Goal: Share content: Share content

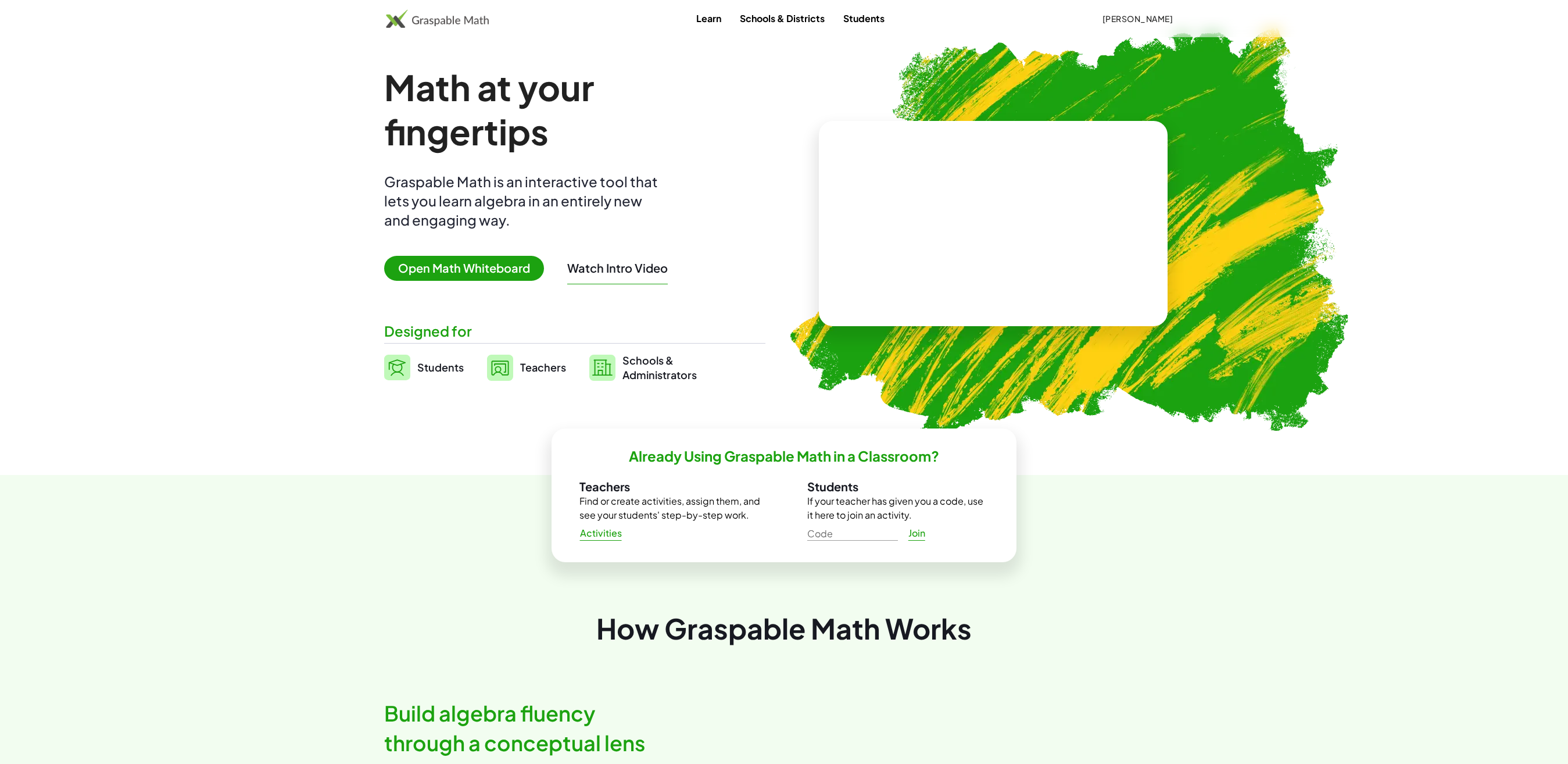
click at [471, 263] on span "Open Math Whiteboard" at bounding box center [464, 268] width 160 height 25
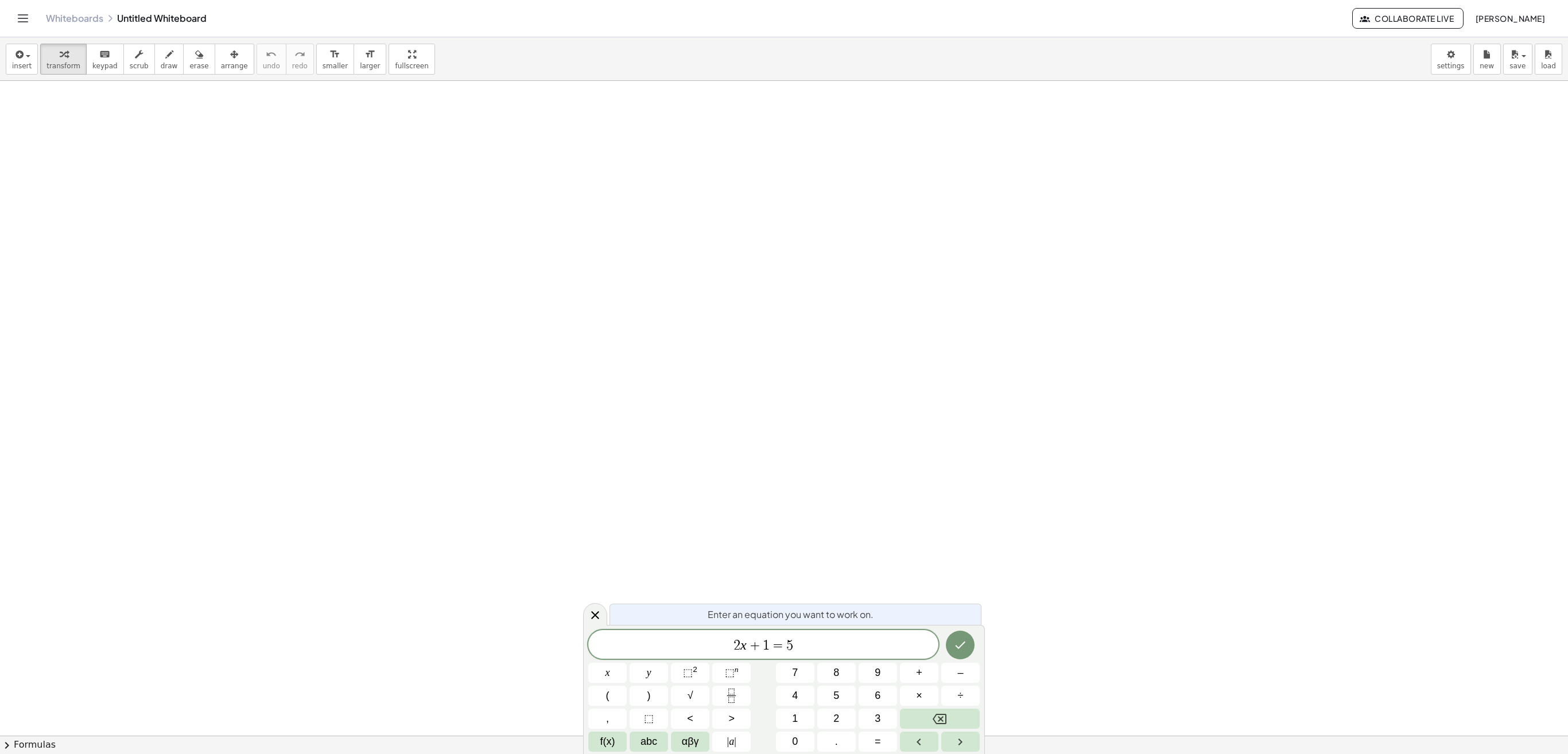
click at [73, 20] on link "Whiteboards" at bounding box center [75, 18] width 57 height 11
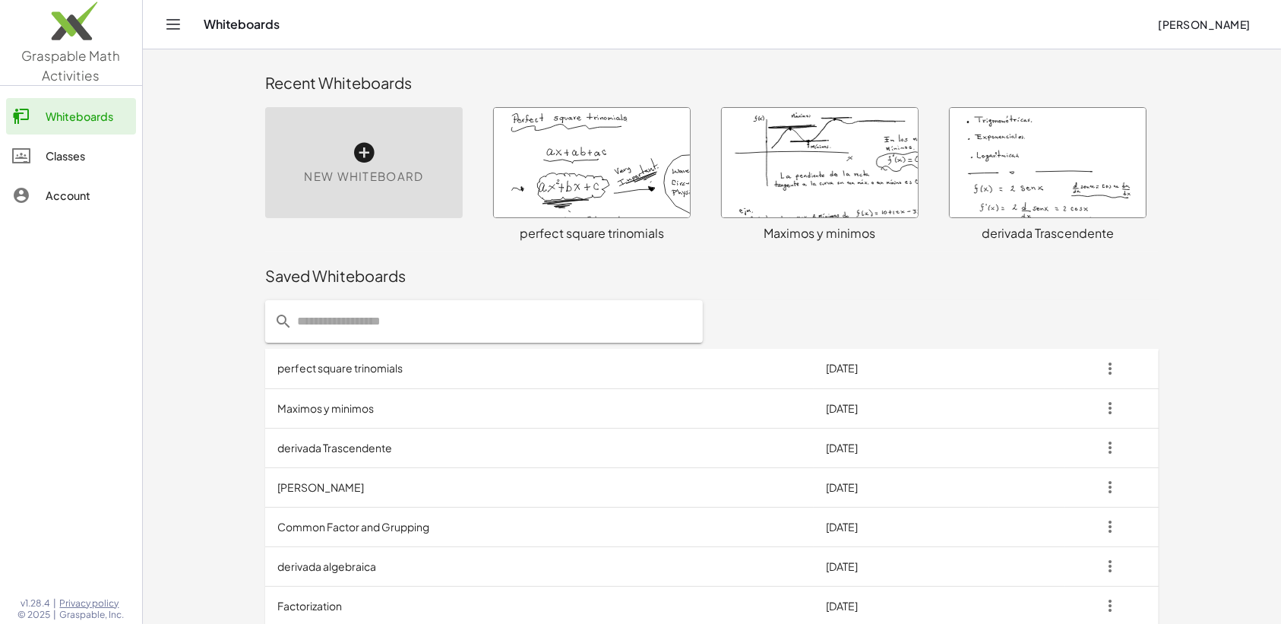
click at [393, 369] on td "perfect square trinomials" at bounding box center [539, 368] width 548 height 39
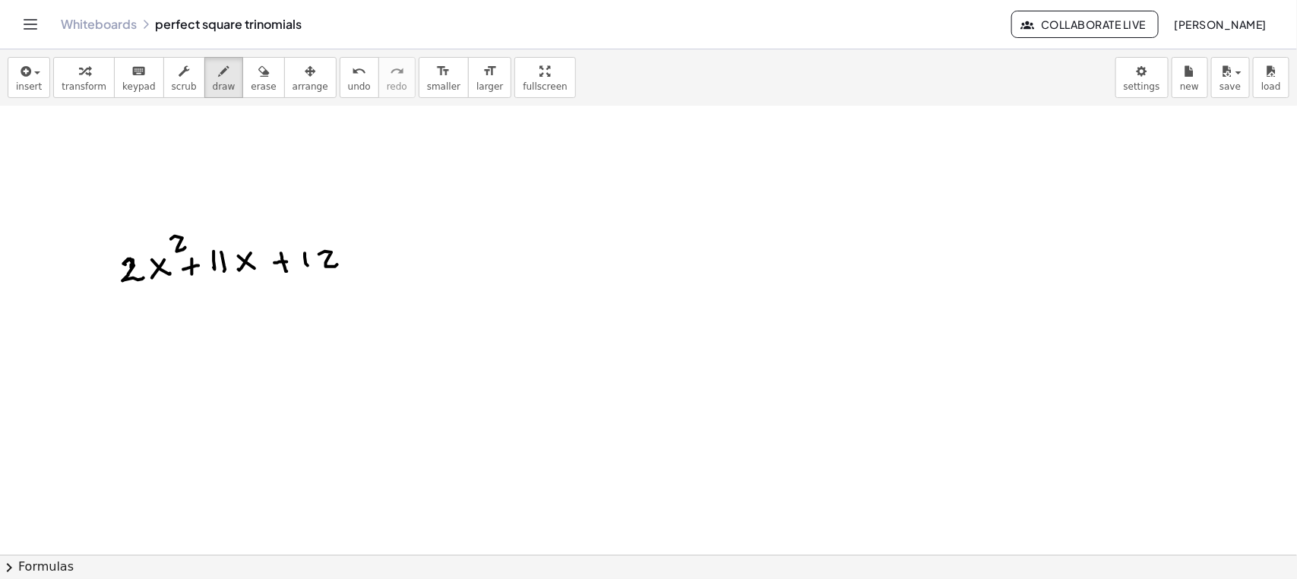
scroll to position [9136, 0]
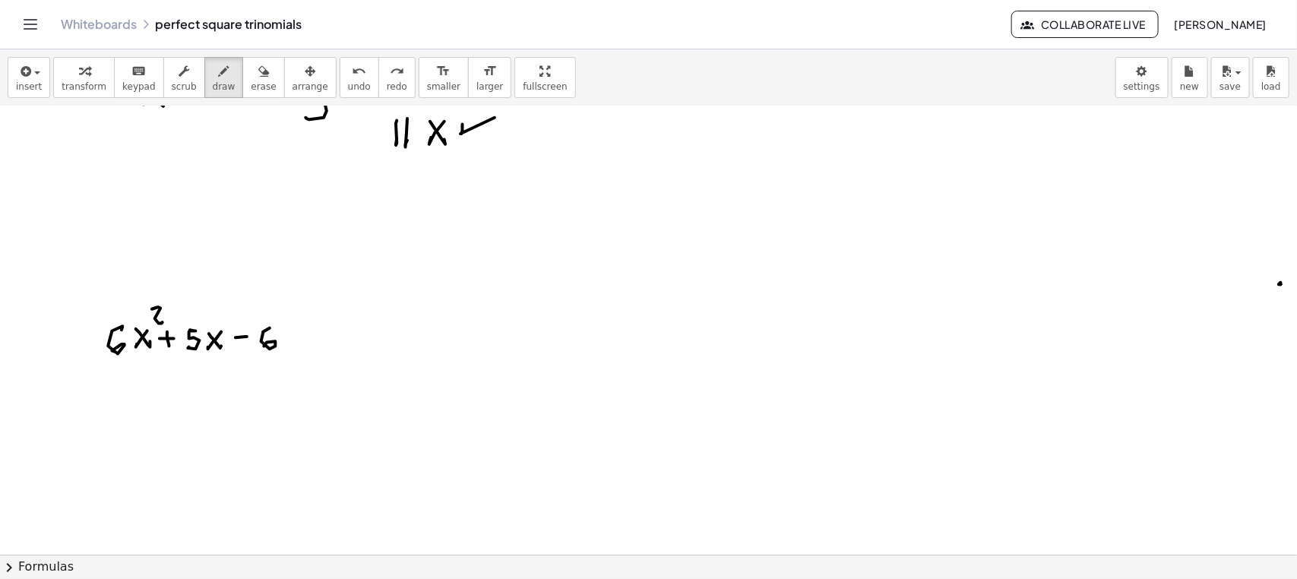
scroll to position [9407, 0]
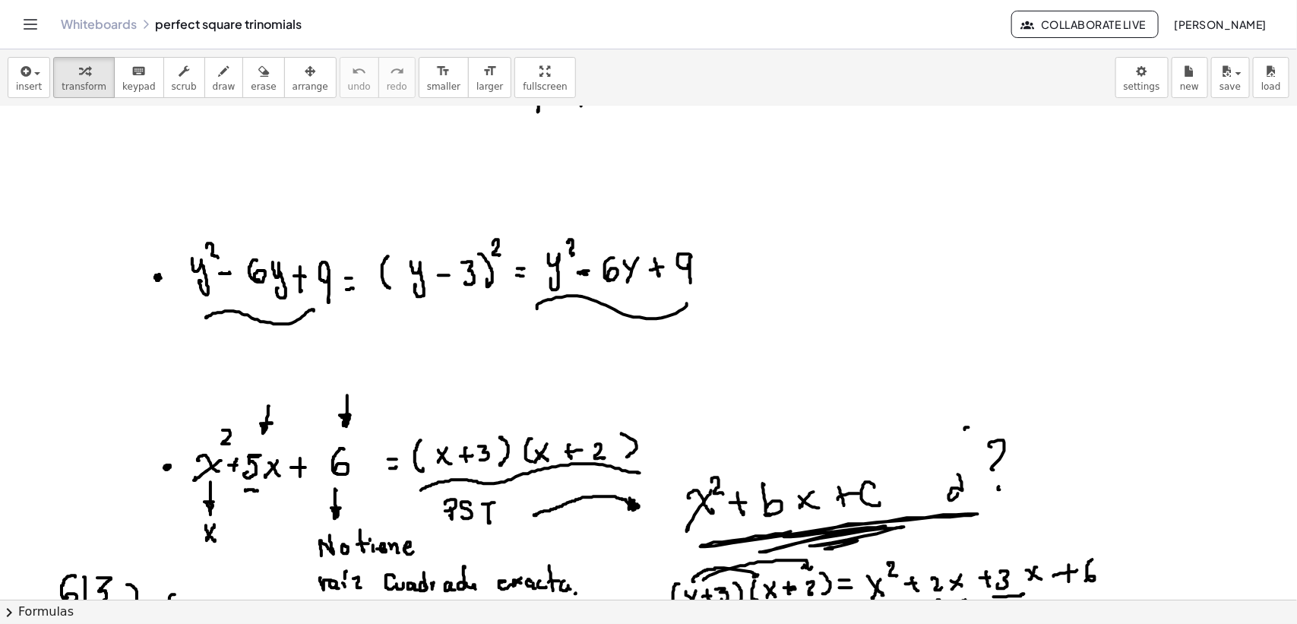
scroll to position [3746, 0]
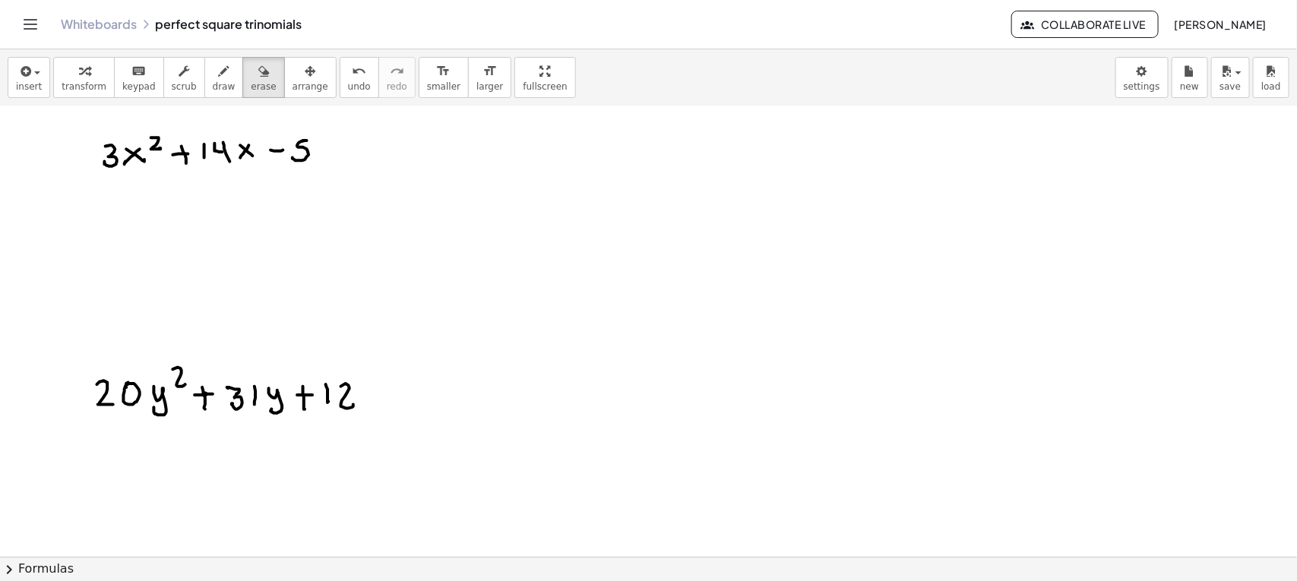
scroll to position [7787, 0]
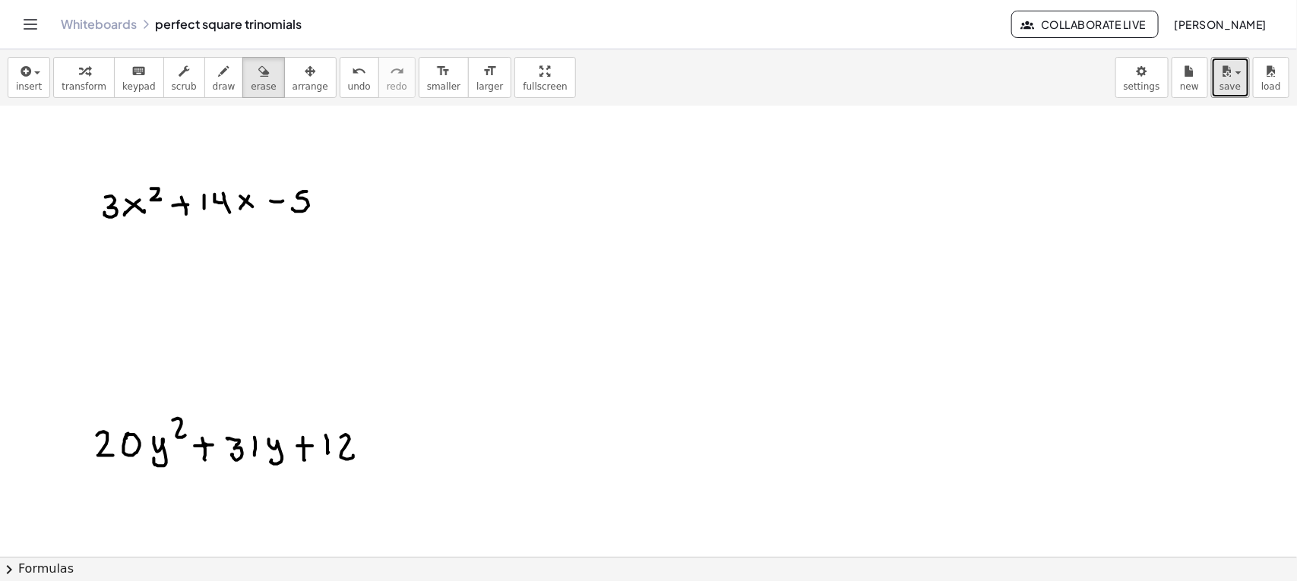
click at [1233, 80] on icon "button" at bounding box center [1226, 71] width 14 height 18
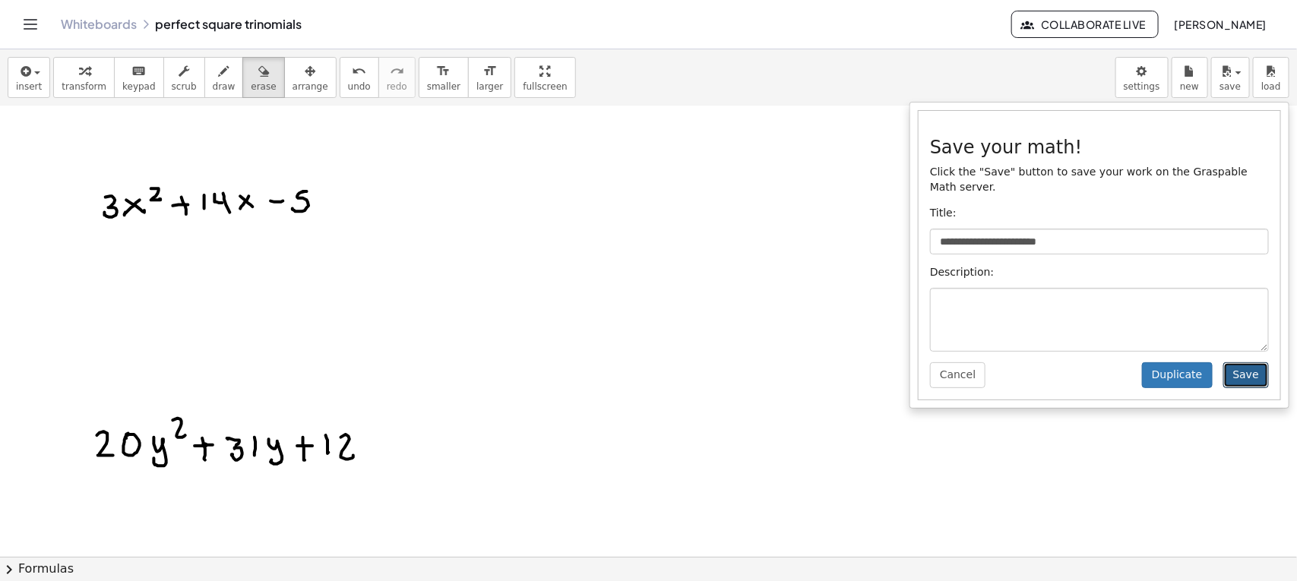
click at [1250, 373] on button "Save" at bounding box center [1246, 375] width 46 height 26
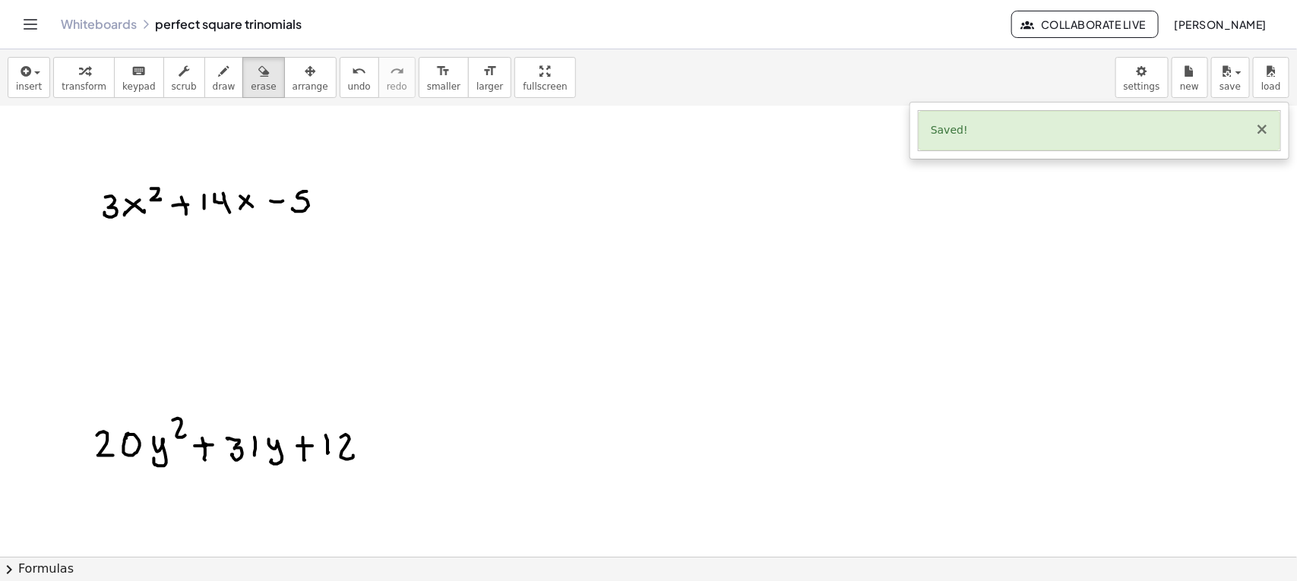
click at [1259, 130] on button "×" at bounding box center [1262, 130] width 14 height 16
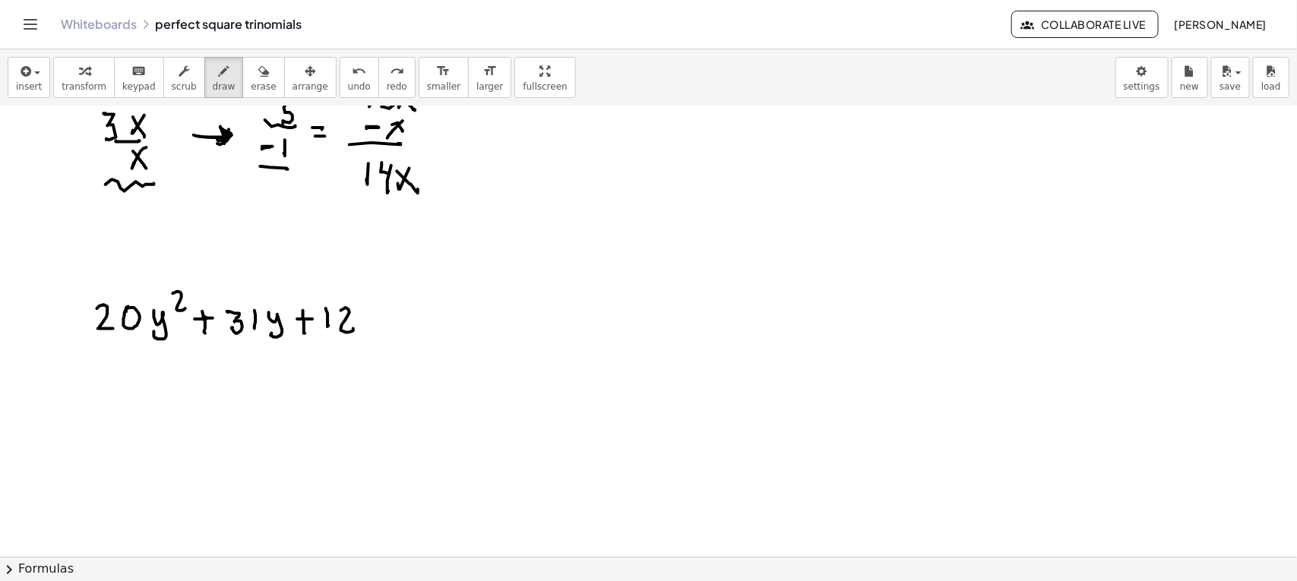
scroll to position [7838, 0]
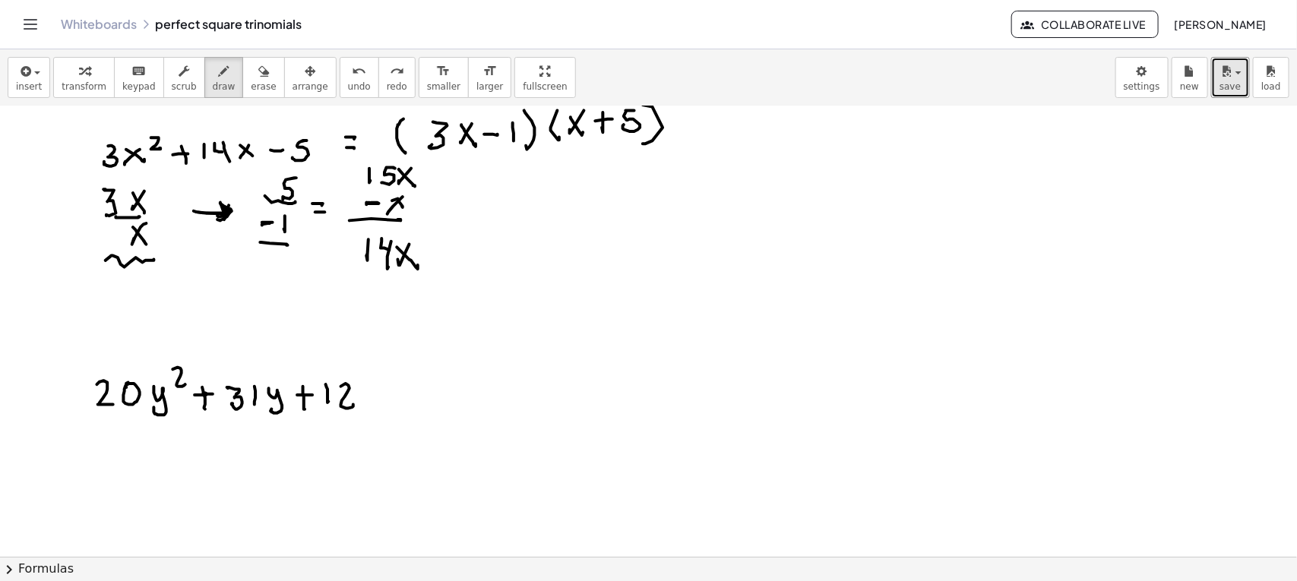
click at [1231, 84] on span "save" at bounding box center [1229, 86] width 21 height 11
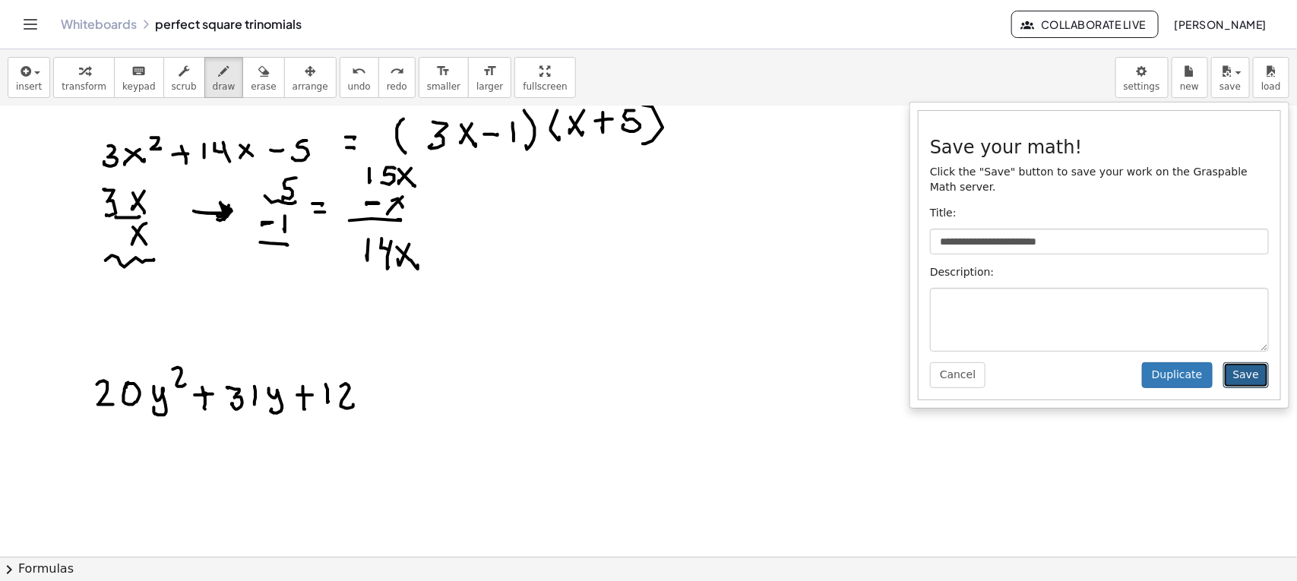
click at [1247, 374] on button "Save" at bounding box center [1246, 375] width 46 height 26
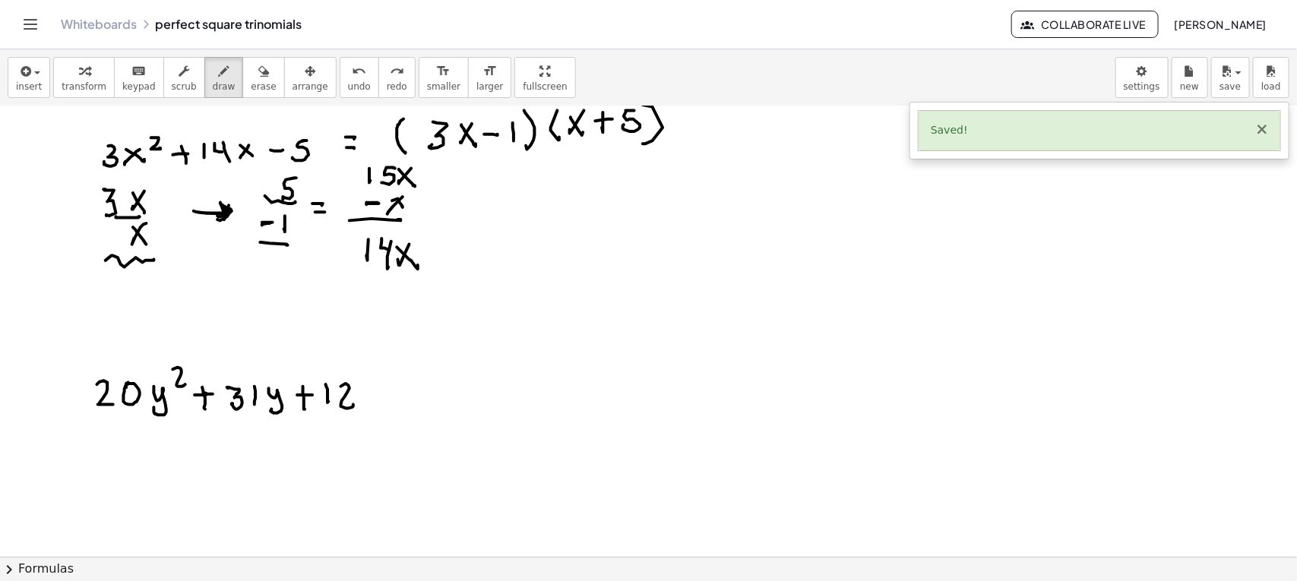
click at [1265, 130] on button "×" at bounding box center [1262, 130] width 14 height 16
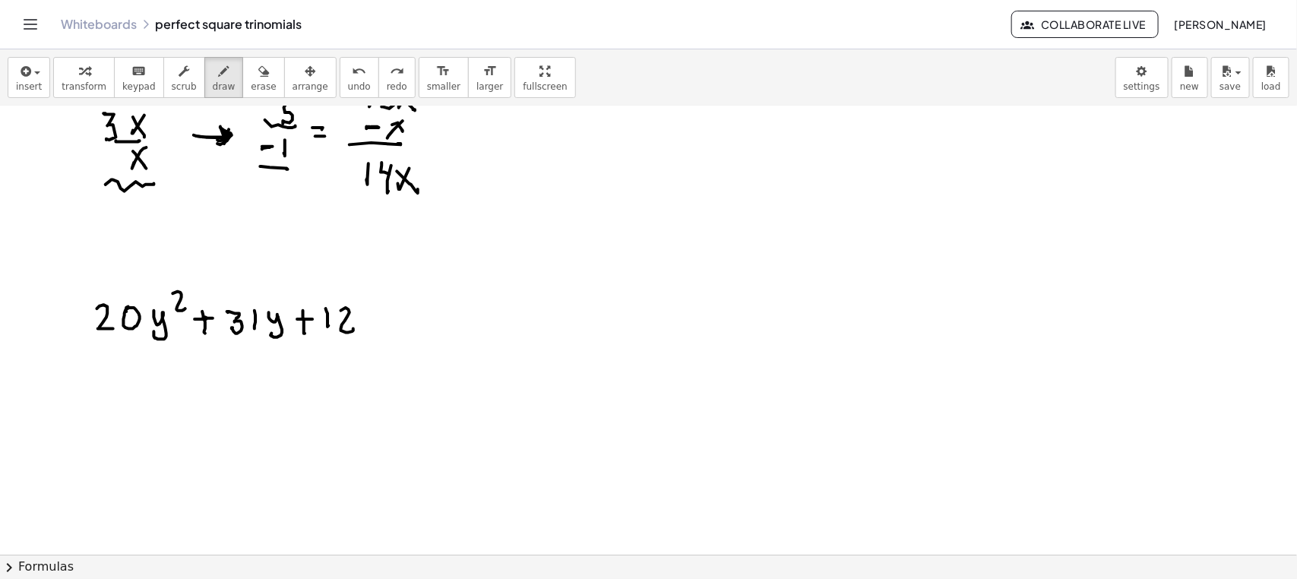
scroll to position [7939, 0]
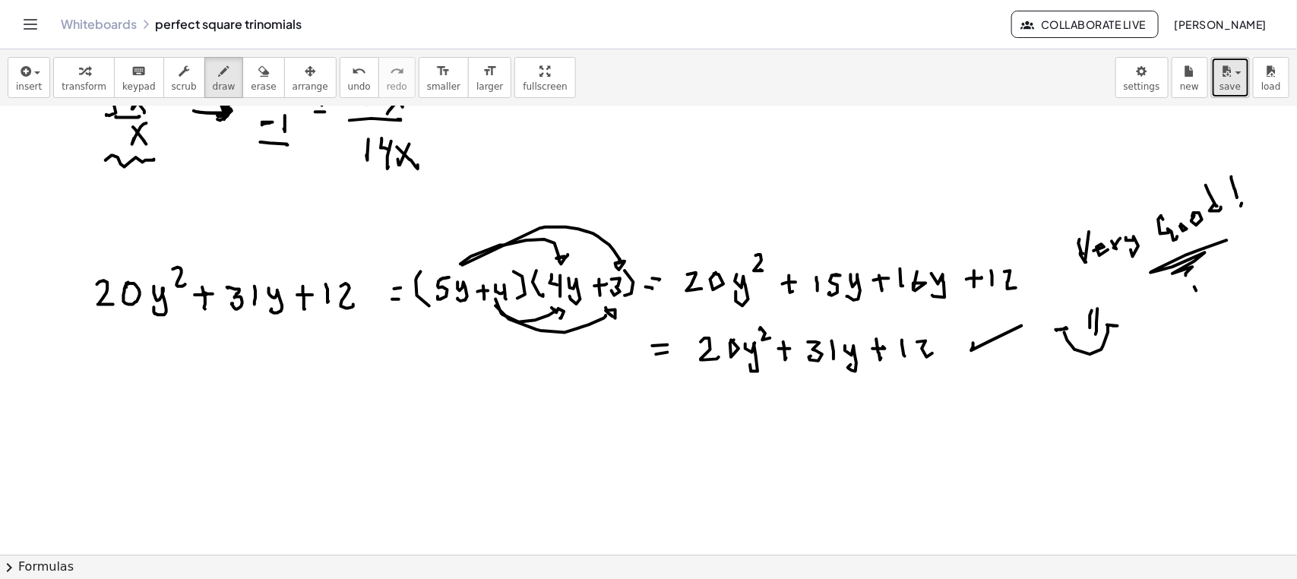
click at [1234, 81] on span "save" at bounding box center [1229, 86] width 21 height 11
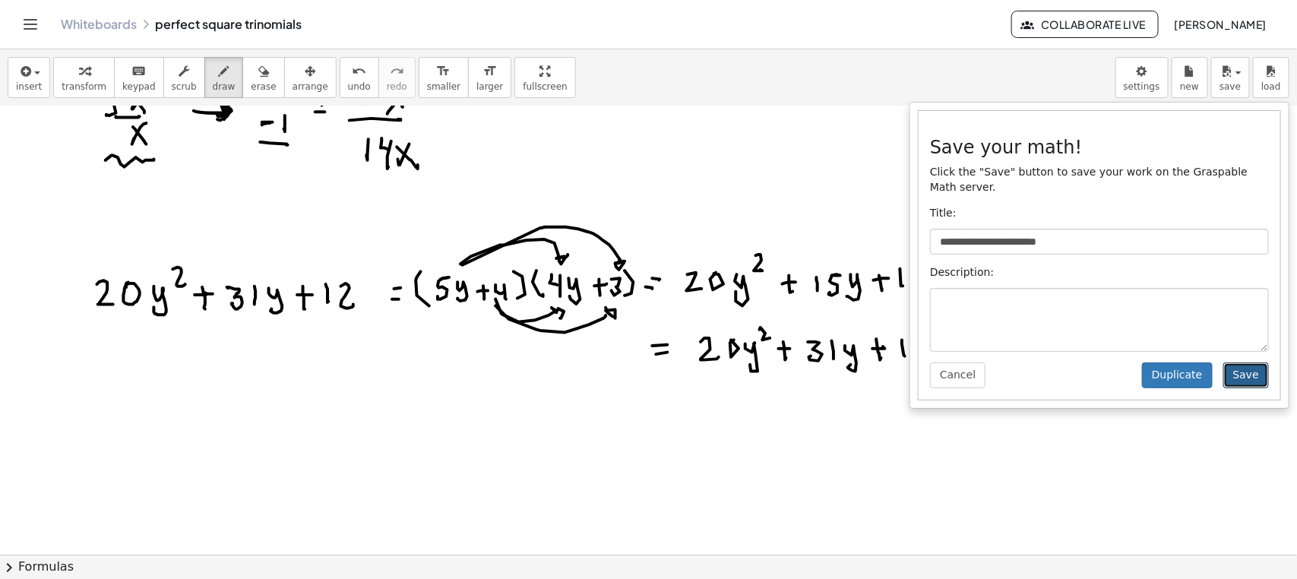
click at [1251, 376] on button "Save" at bounding box center [1246, 375] width 46 height 26
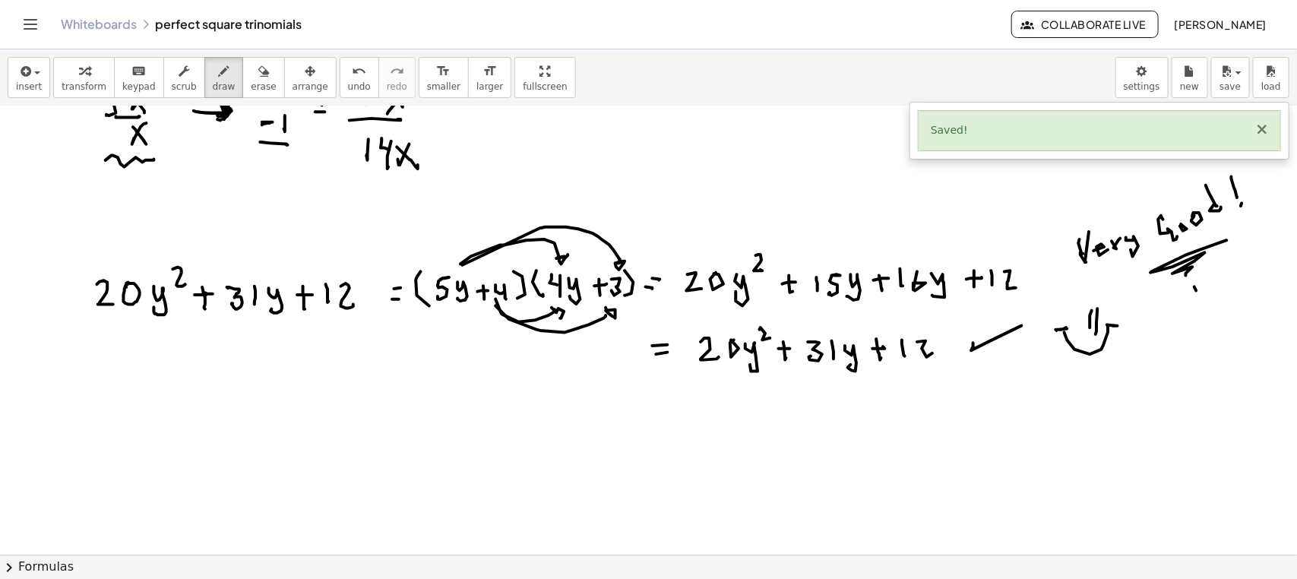
click at [1265, 128] on button "×" at bounding box center [1262, 130] width 14 height 16
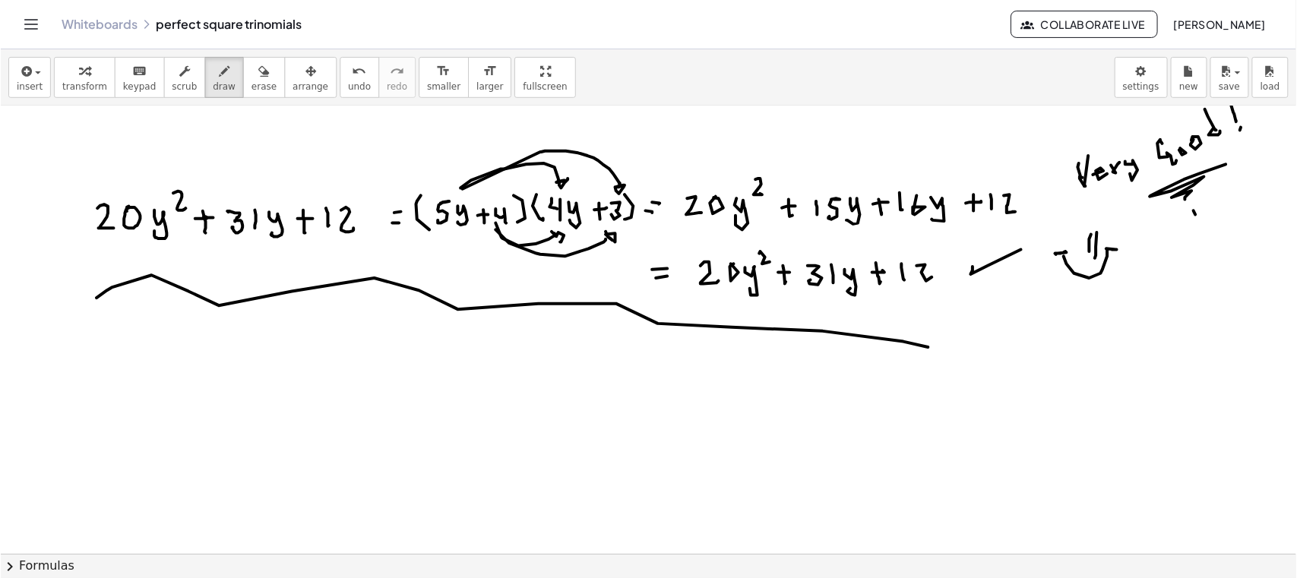
scroll to position [7990, 0]
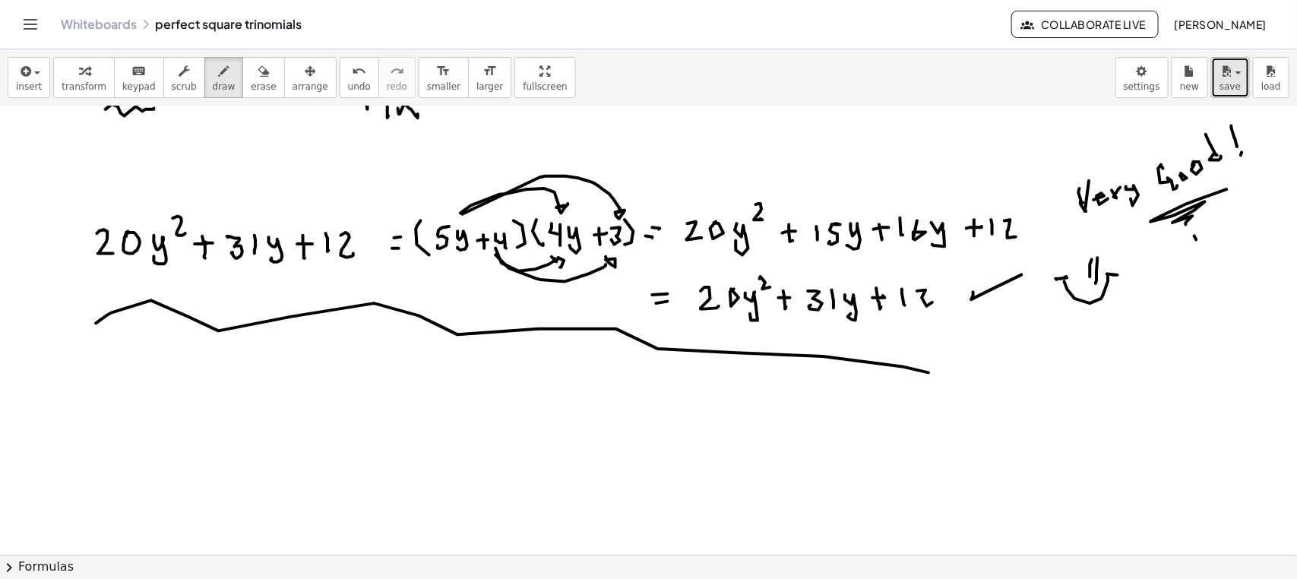
click at [1227, 73] on icon "button" at bounding box center [1226, 71] width 14 height 18
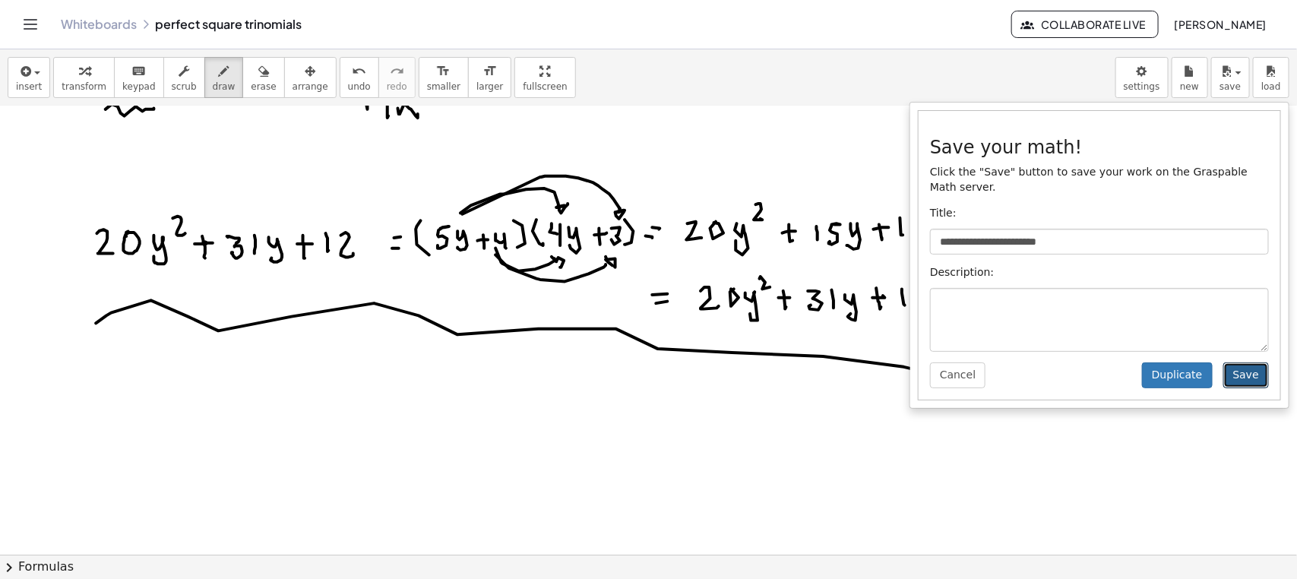
click at [1246, 377] on button "Save" at bounding box center [1246, 375] width 46 height 26
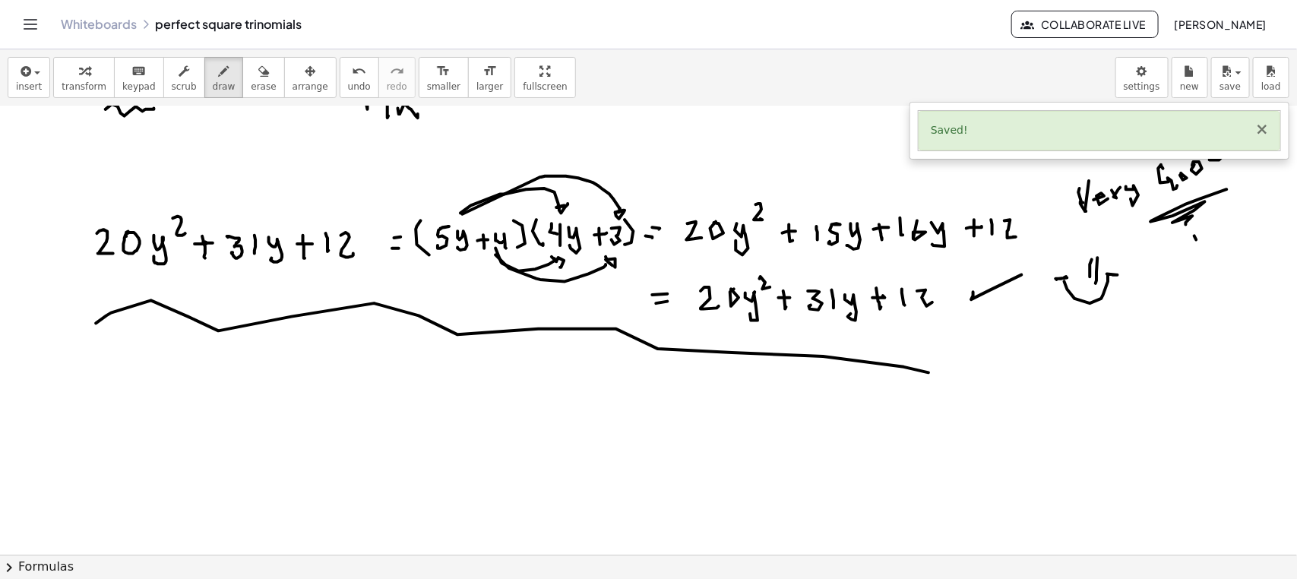
click at [1259, 130] on button "×" at bounding box center [1262, 130] width 14 height 16
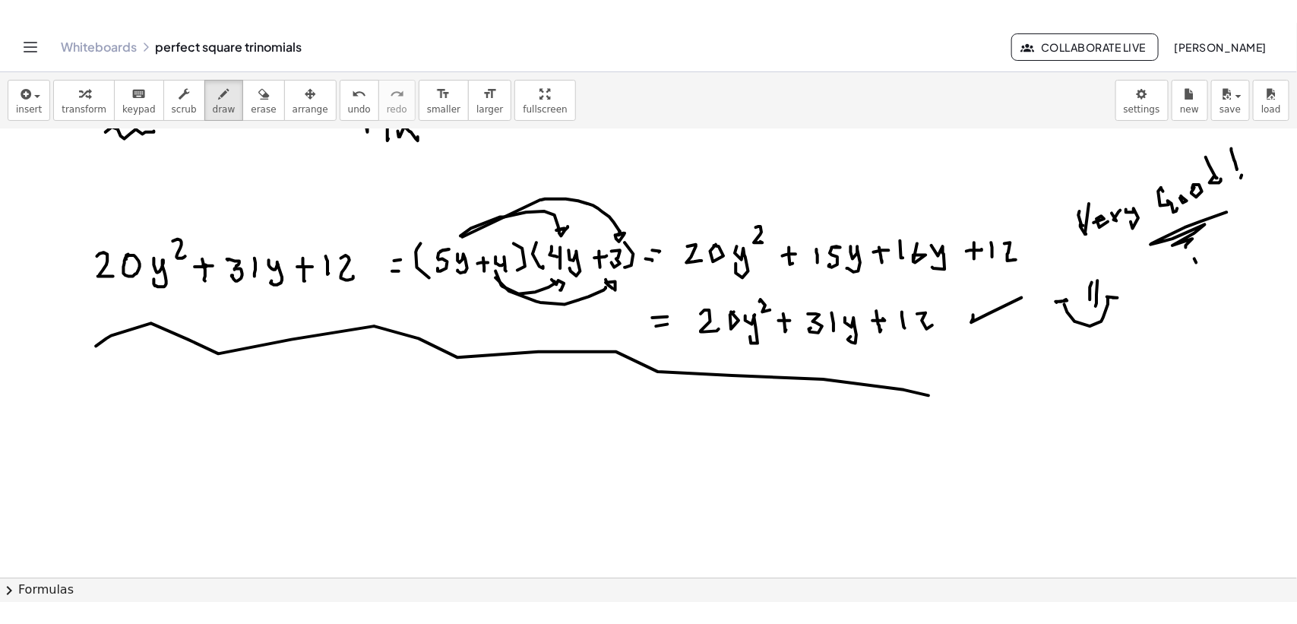
scroll to position [7989, 0]
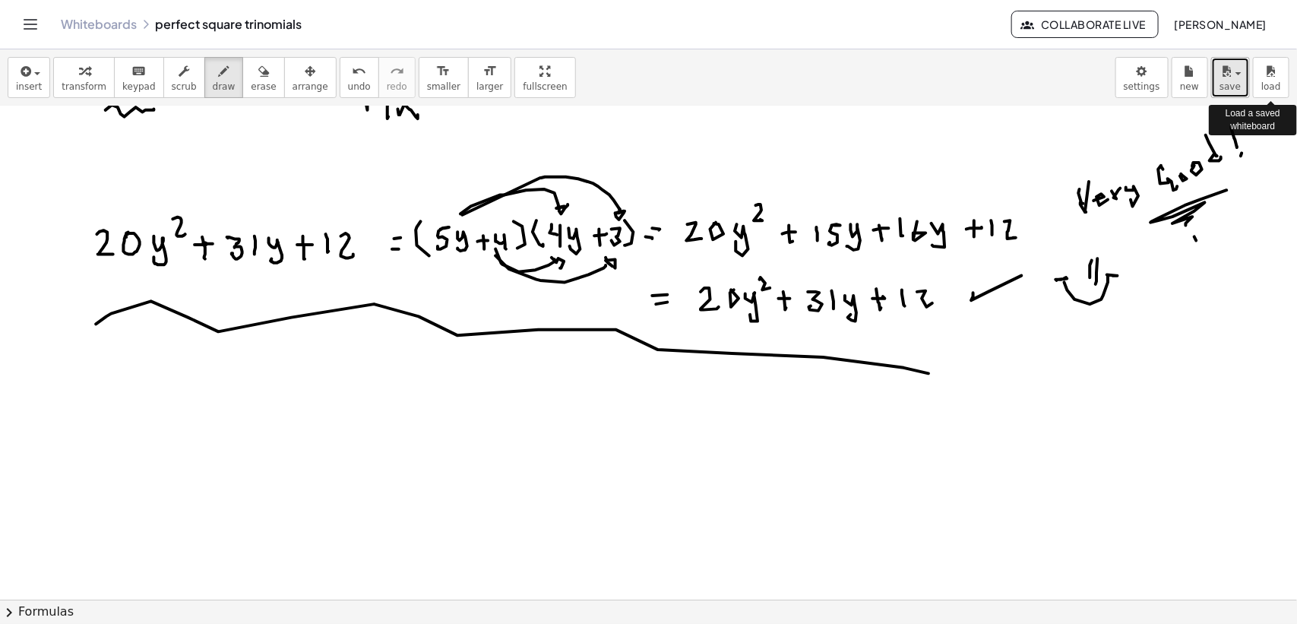
click at [1227, 74] on icon "button" at bounding box center [1226, 71] width 14 height 18
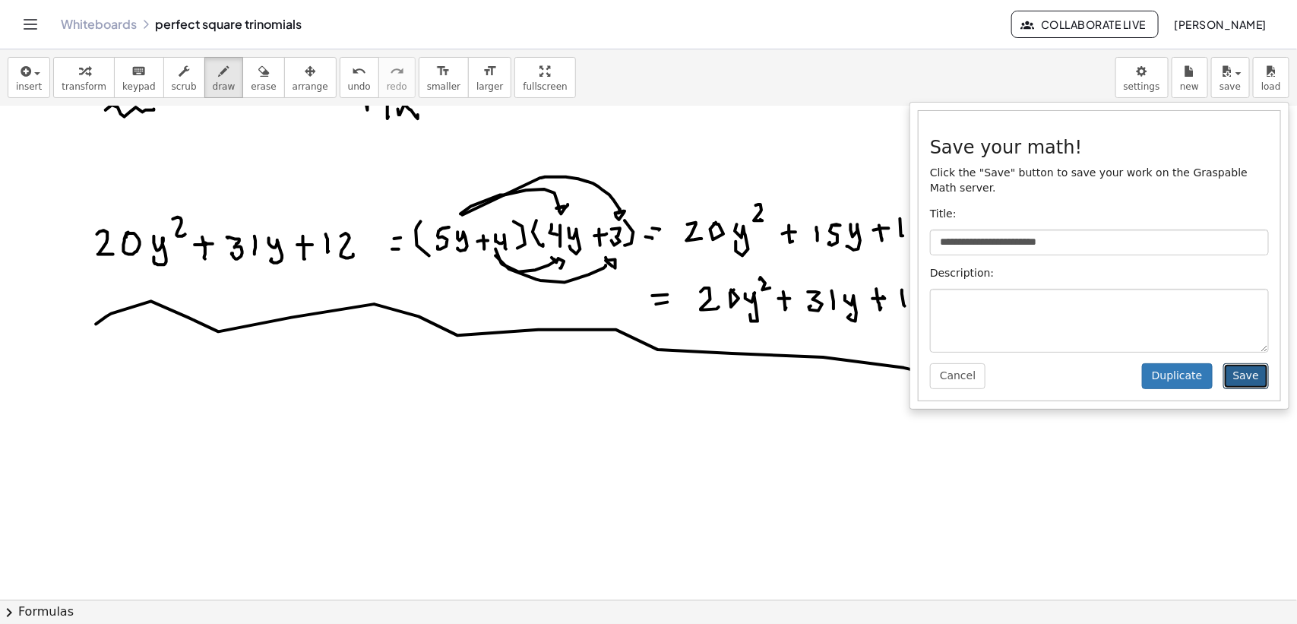
click at [1247, 376] on button "Save" at bounding box center [1246, 376] width 46 height 26
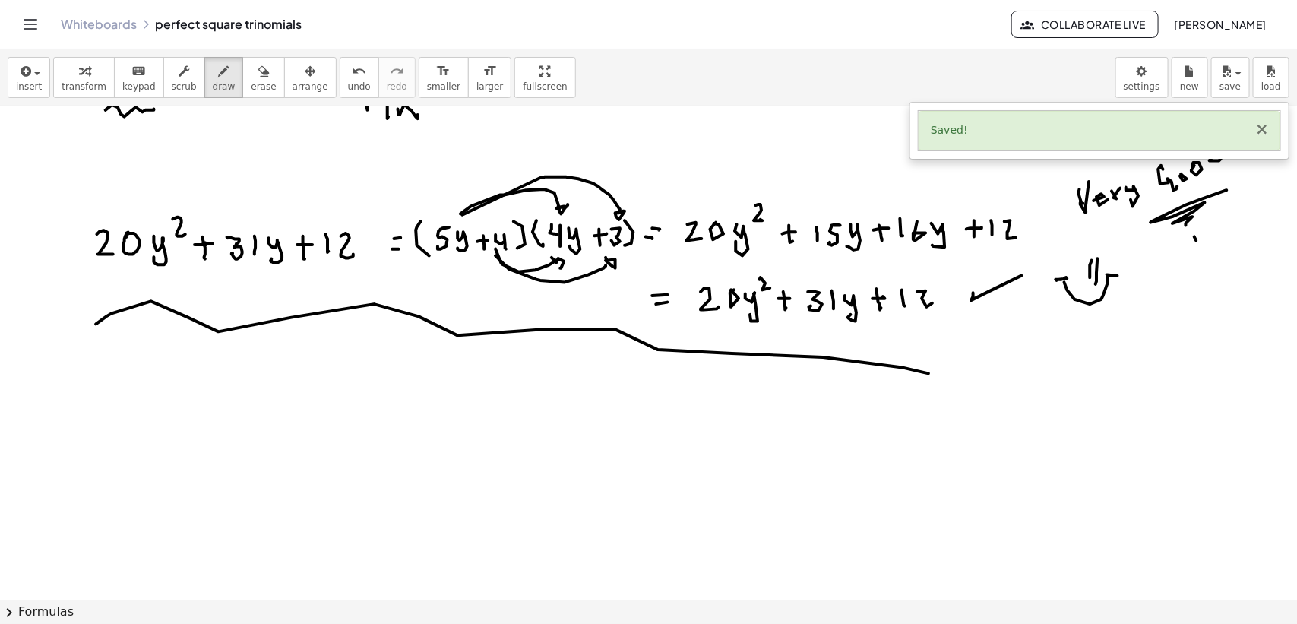
click at [1265, 128] on button "×" at bounding box center [1262, 130] width 14 height 16
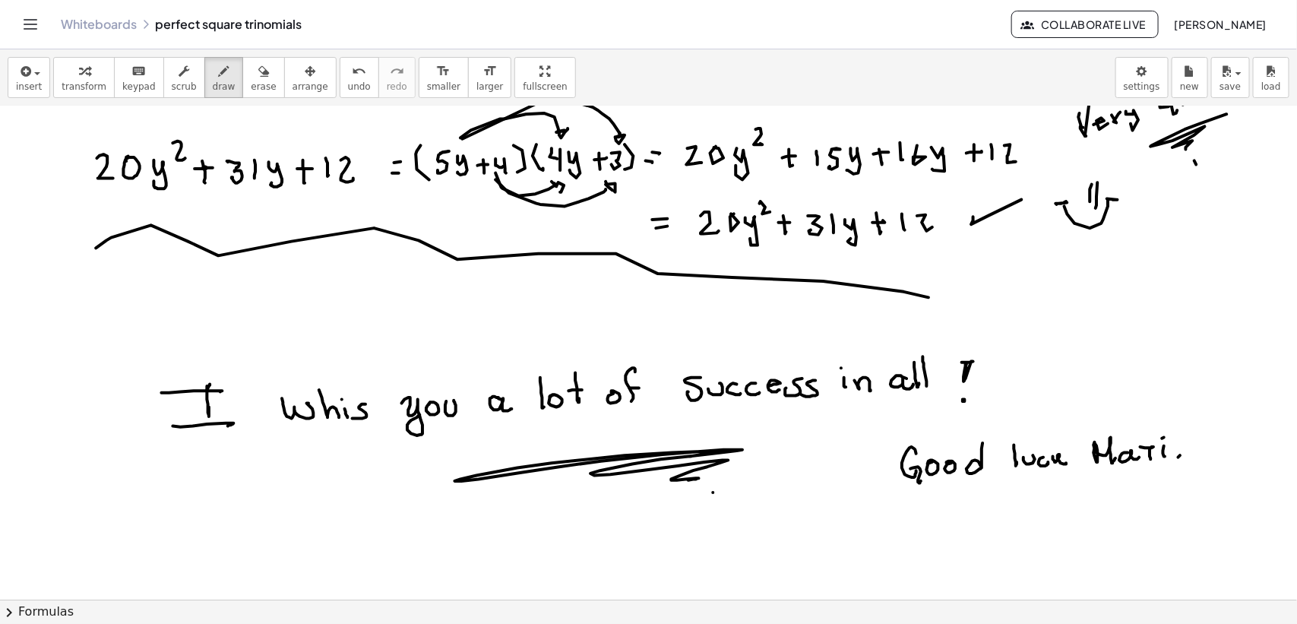
scroll to position [8103, 0]
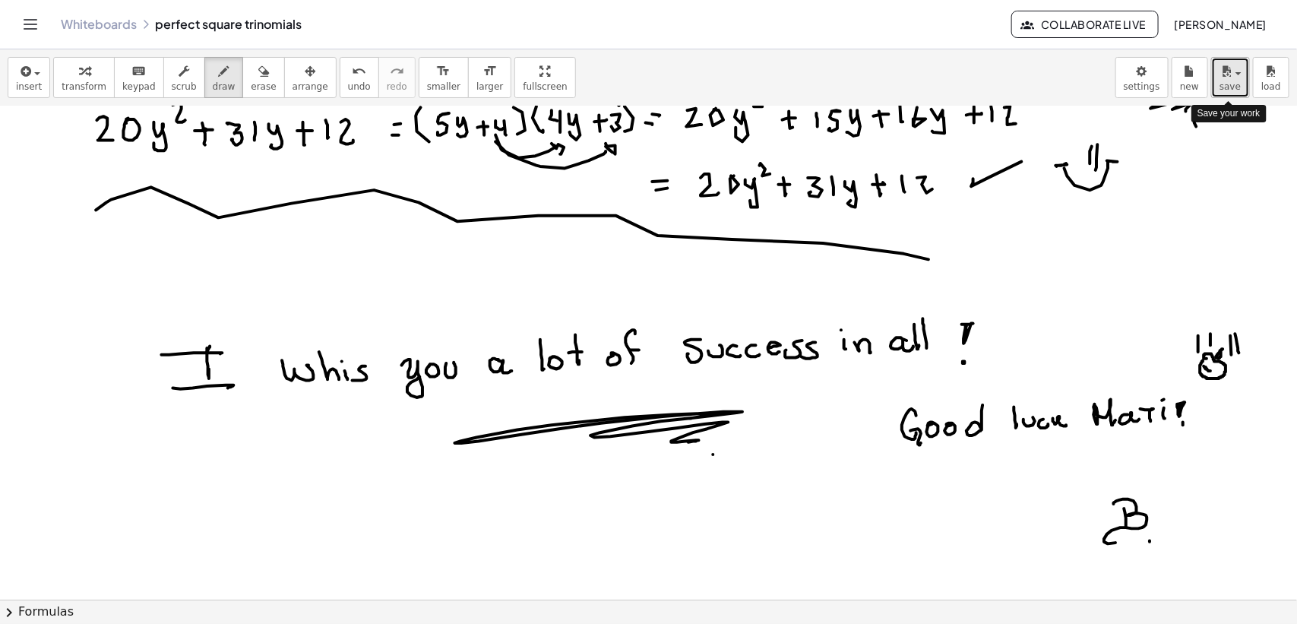
click at [1231, 71] on icon "button" at bounding box center [1226, 71] width 14 height 18
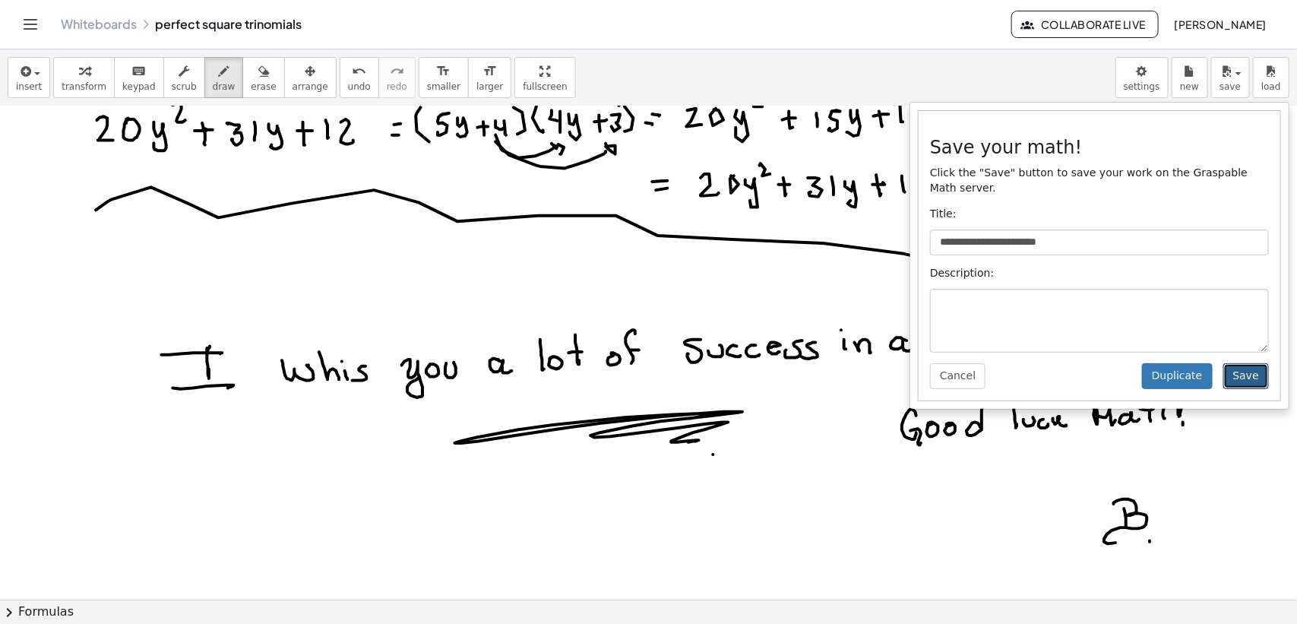
click at [1247, 370] on button "Save" at bounding box center [1246, 376] width 46 height 26
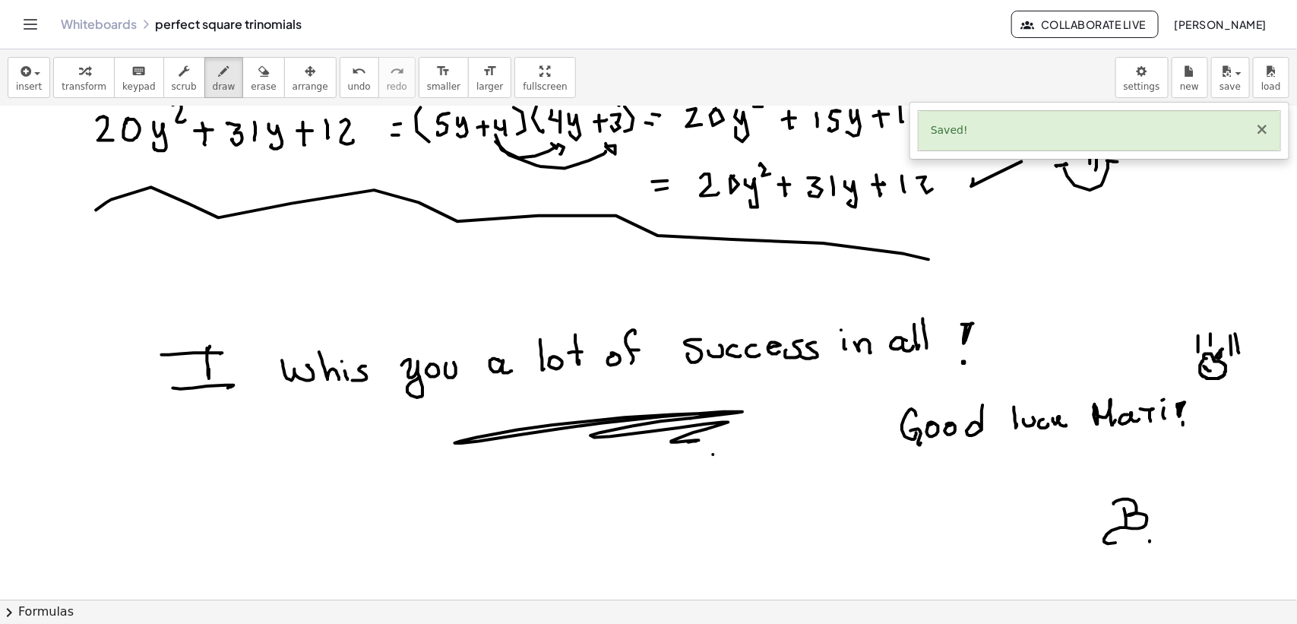
click at [1258, 129] on button "×" at bounding box center [1262, 130] width 14 height 16
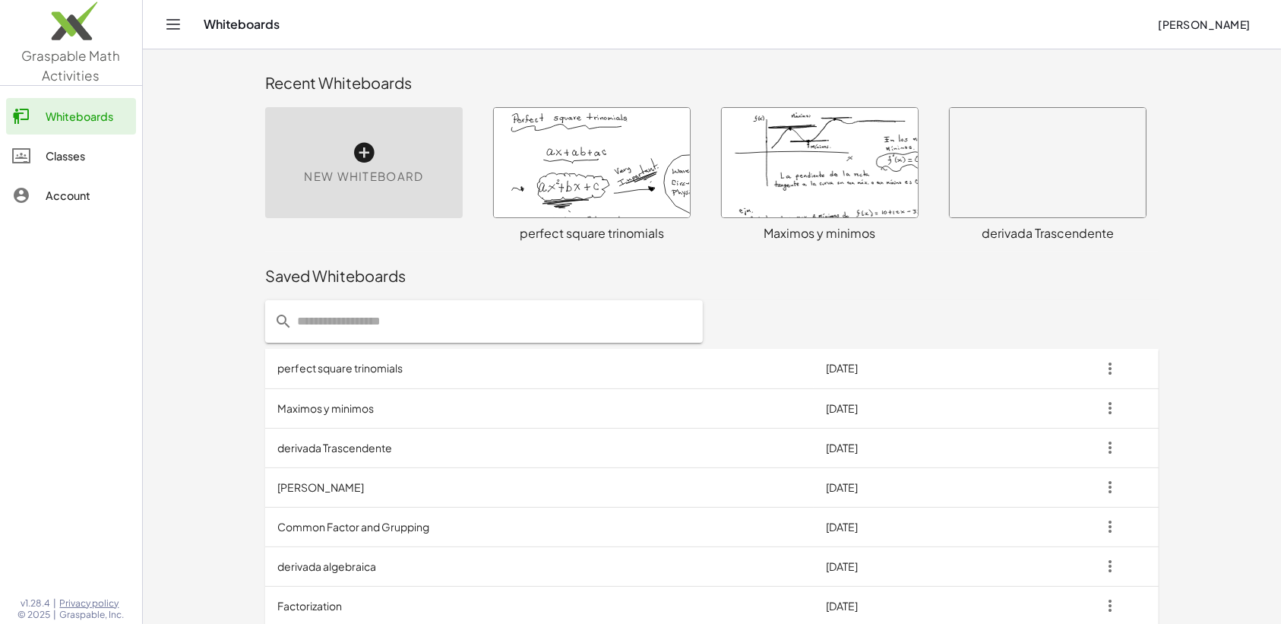
click at [1111, 369] on icon "button" at bounding box center [1109, 368] width 27 height 27
click at [1114, 363] on icon "button" at bounding box center [1109, 368] width 27 height 27
click at [1111, 367] on icon "button" at bounding box center [1109, 368] width 27 height 27
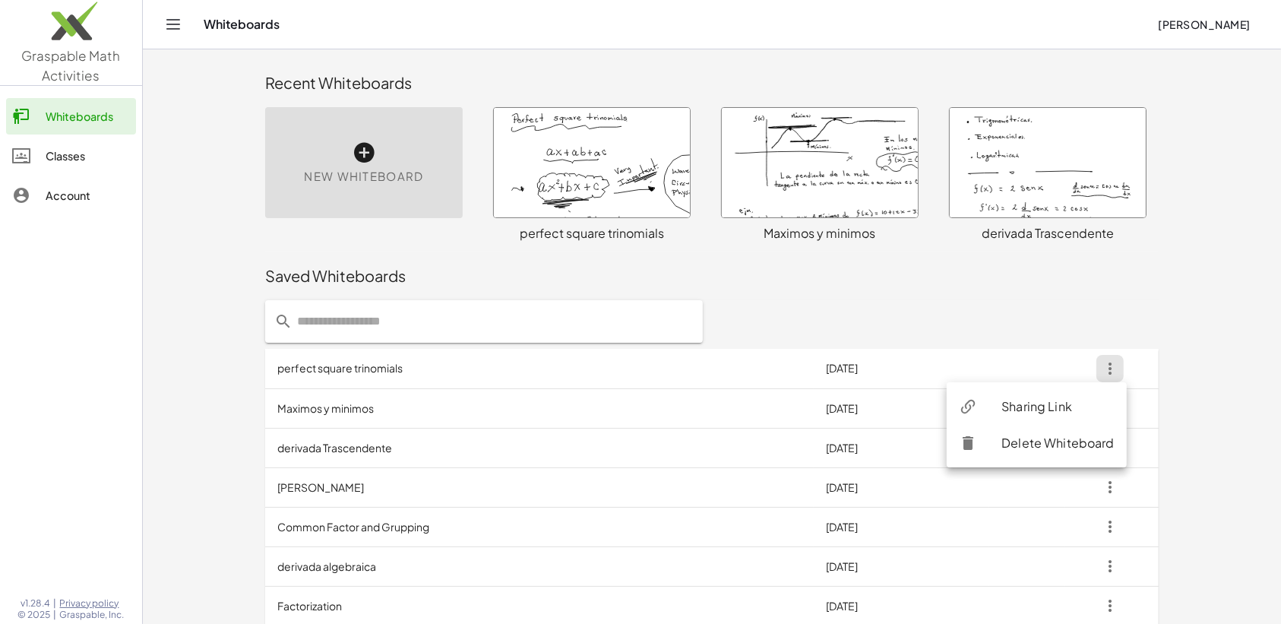
click at [1030, 405] on div "Sharing Link" at bounding box center [1057, 406] width 113 height 18
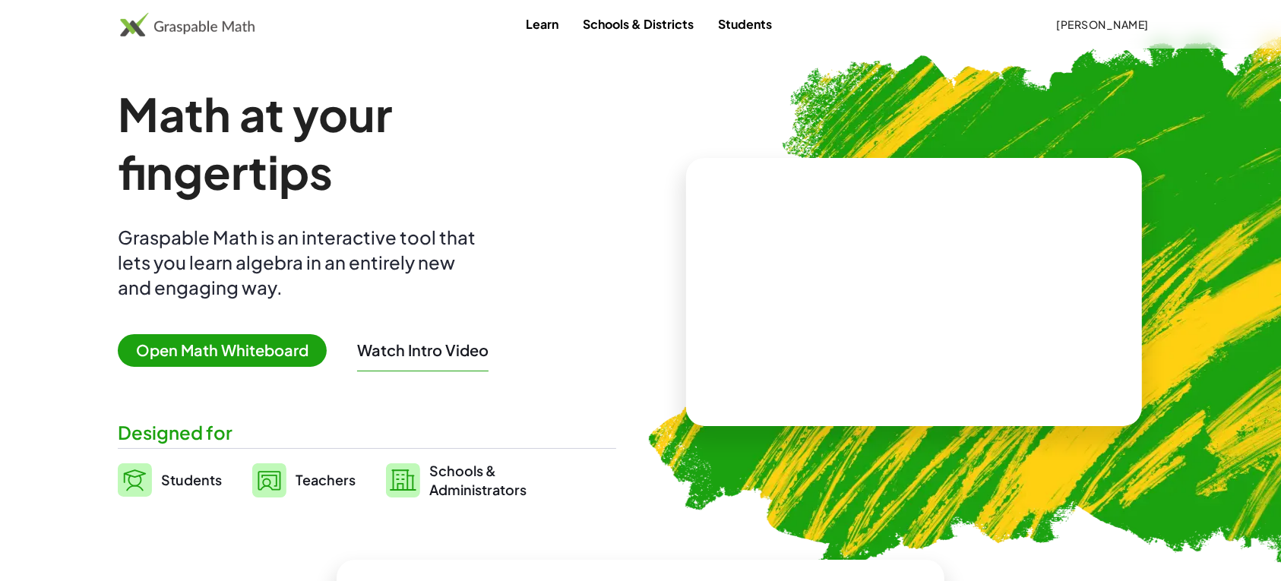
click at [240, 340] on span "Open Math Whiteboard" at bounding box center [222, 350] width 209 height 33
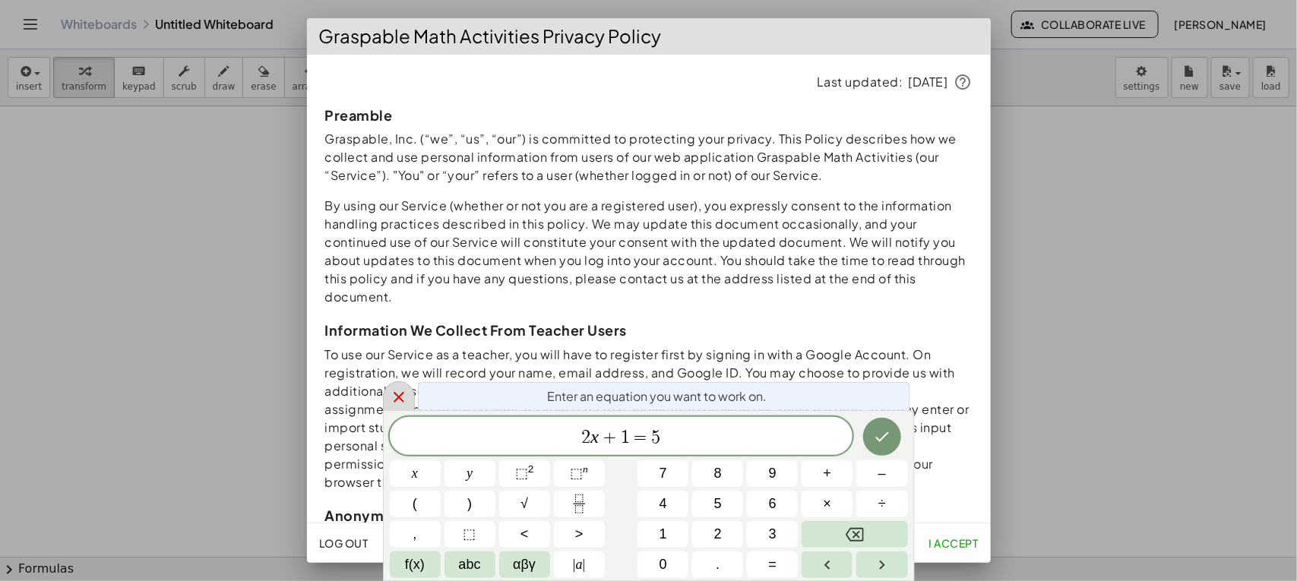
click at [403, 401] on icon at bounding box center [398, 397] width 11 height 11
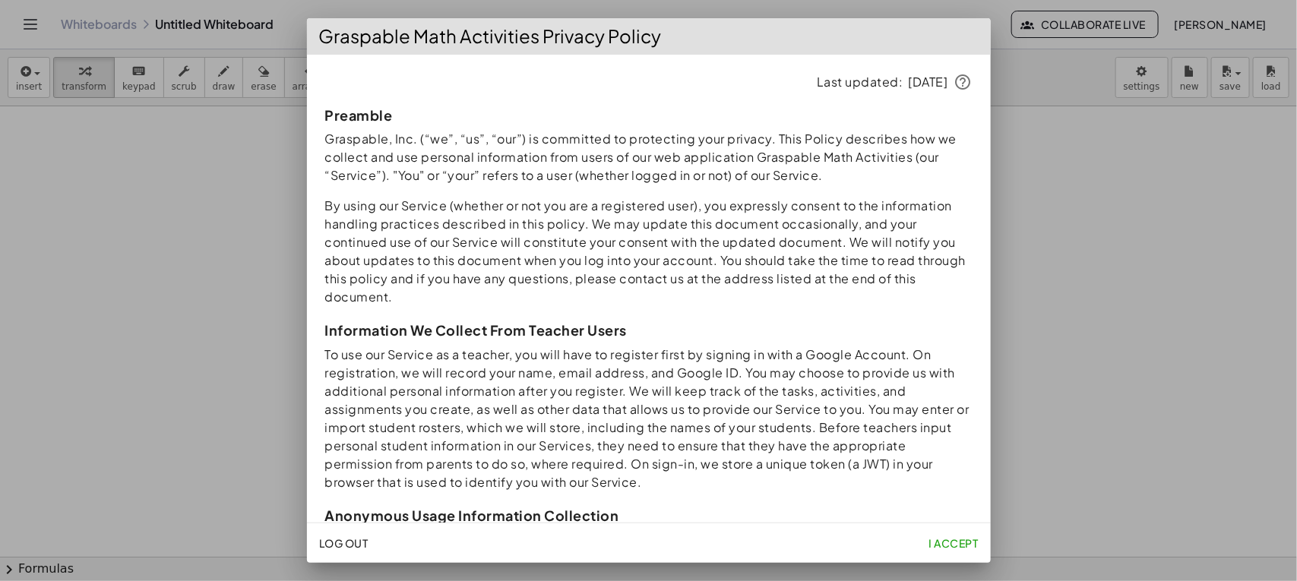
click at [958, 541] on span "I accept" at bounding box center [952, 543] width 49 height 14
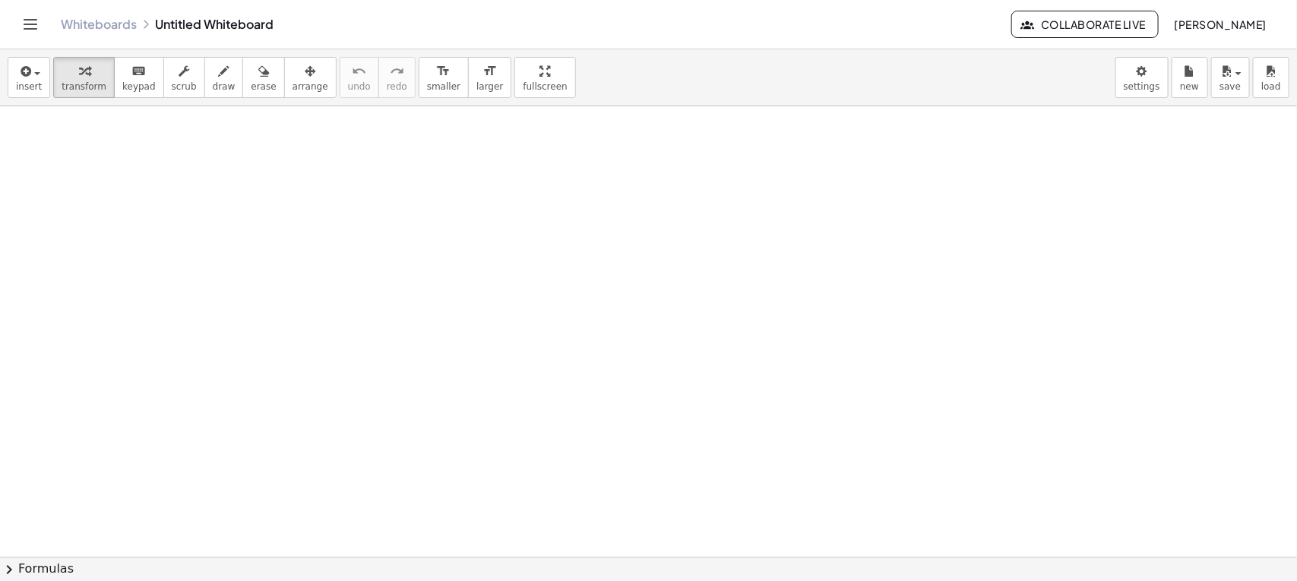
click at [84, 21] on link "Whiteboards" at bounding box center [99, 24] width 76 height 15
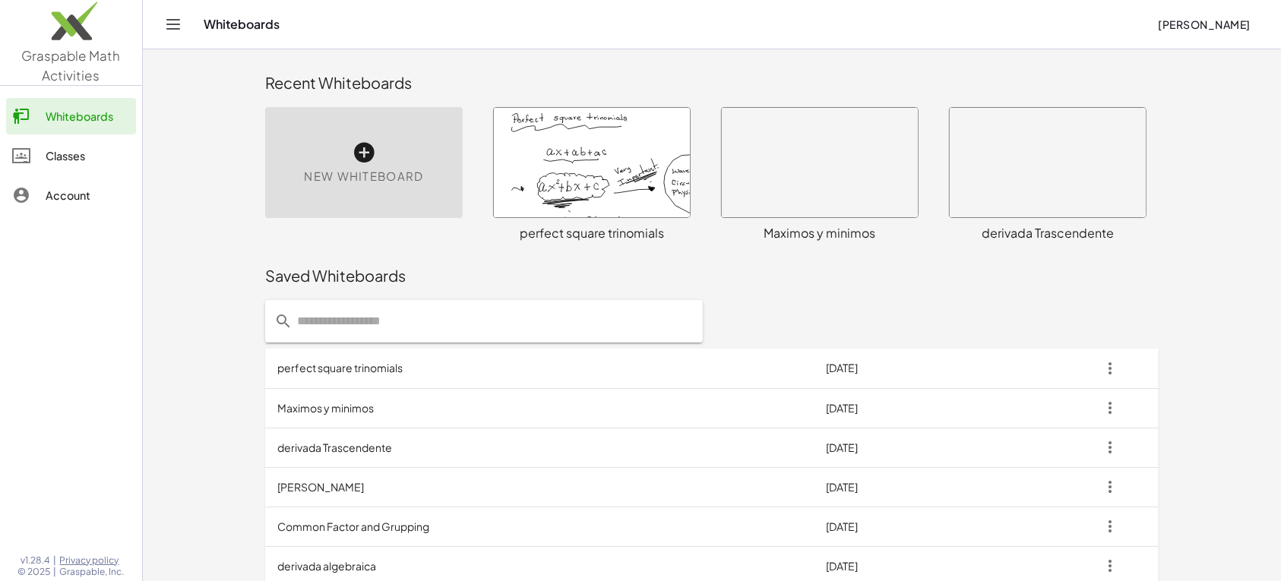
click at [650, 373] on td "perfect square trinomials" at bounding box center [539, 368] width 548 height 39
click at [382, 366] on td "perfect square trinomials" at bounding box center [539, 368] width 548 height 39
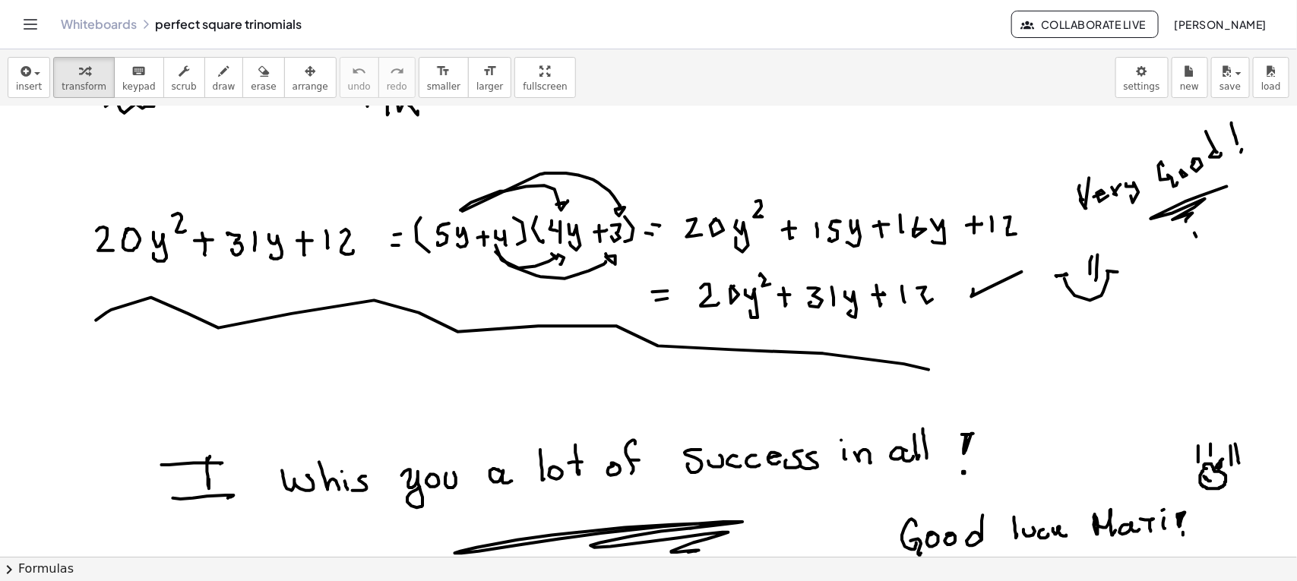
scroll to position [8069, 0]
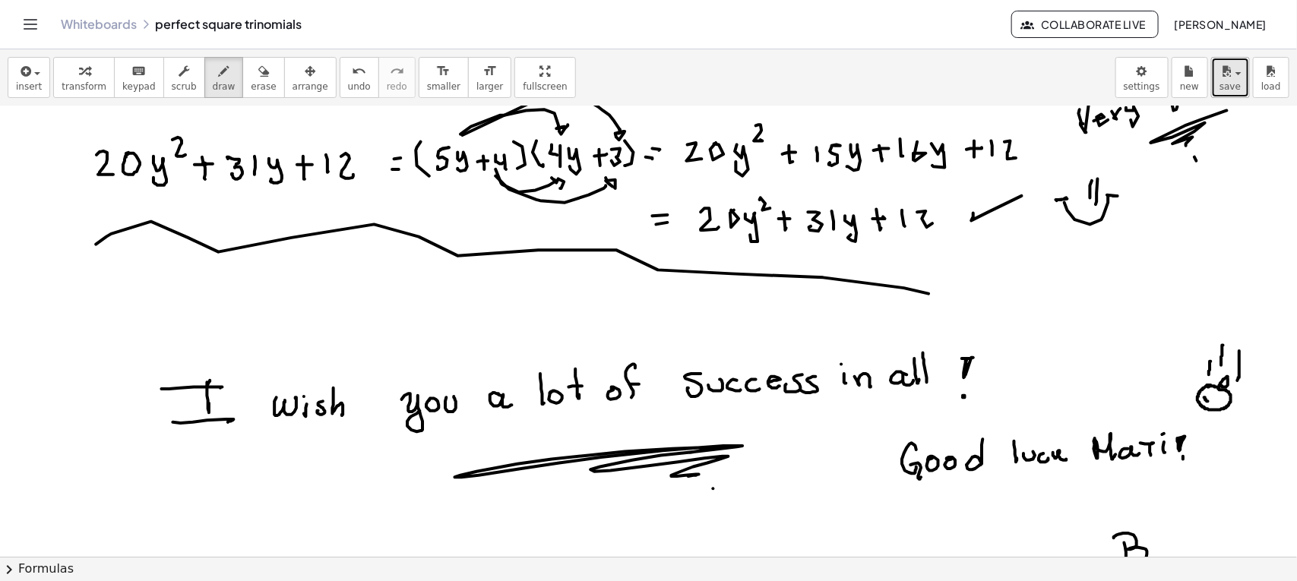
click at [1231, 78] on icon "button" at bounding box center [1226, 71] width 14 height 18
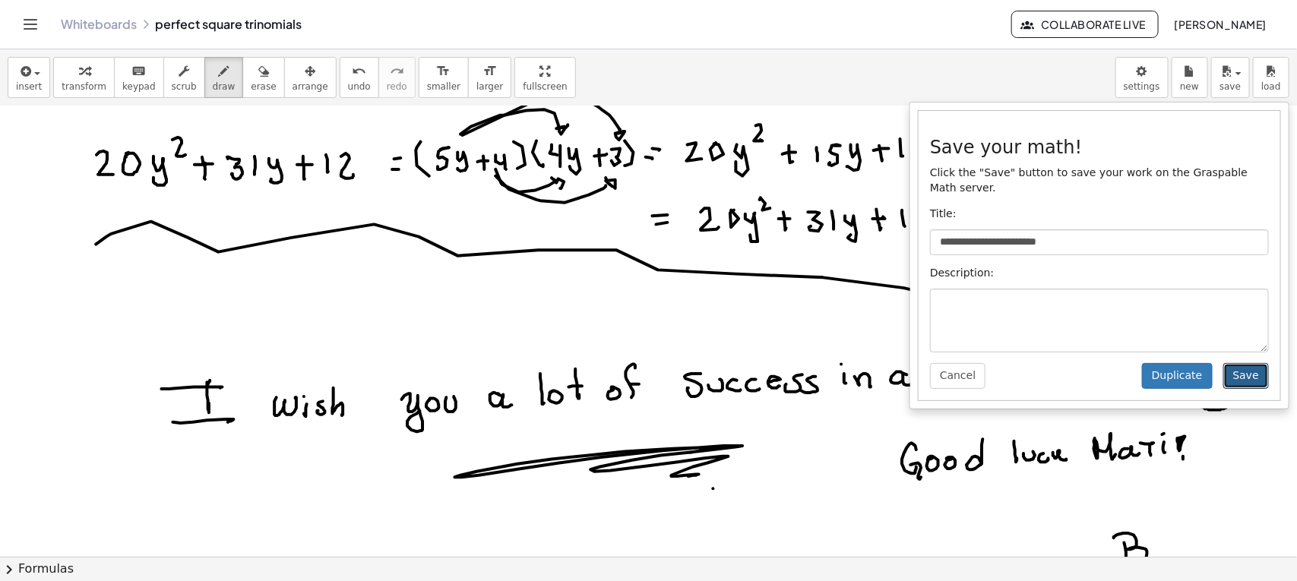
click at [1247, 376] on button "Save" at bounding box center [1246, 376] width 46 height 26
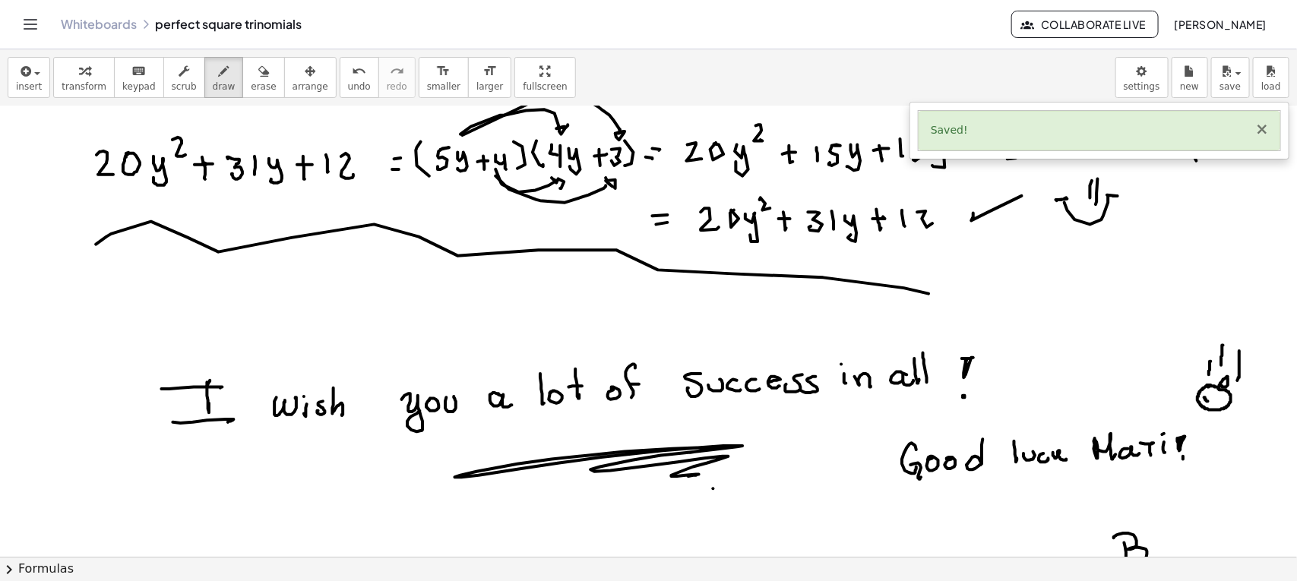
click at [1259, 130] on button "×" at bounding box center [1262, 130] width 14 height 16
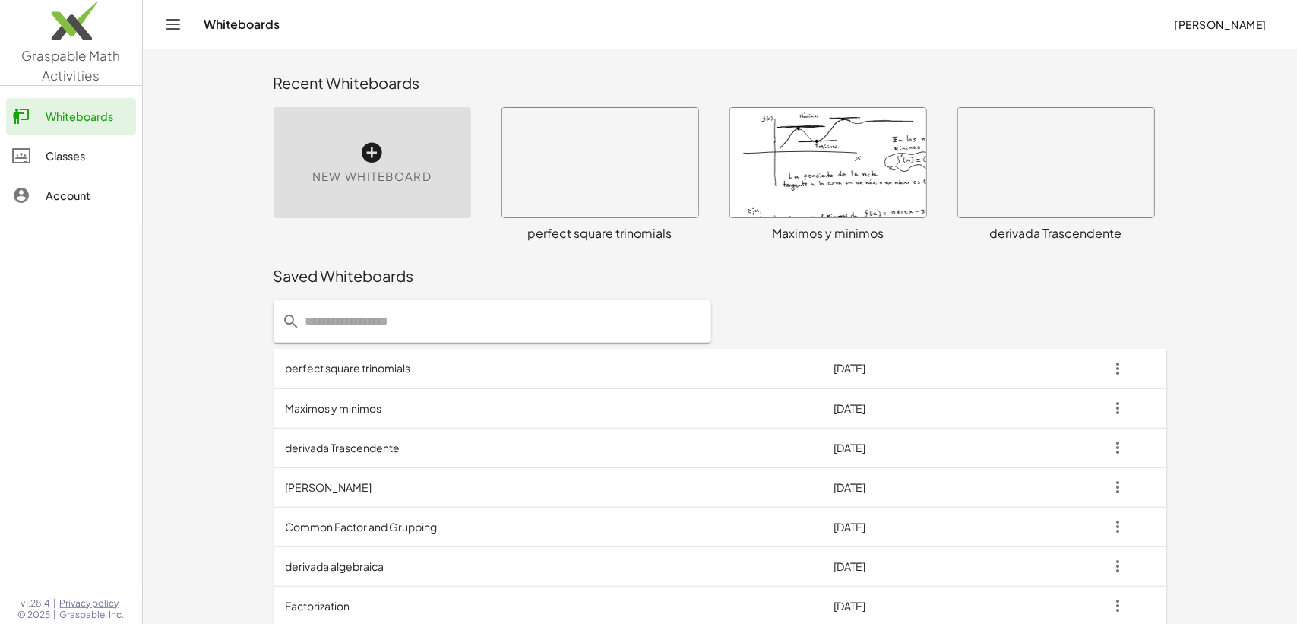
click at [1113, 368] on icon "button" at bounding box center [1117, 368] width 27 height 27
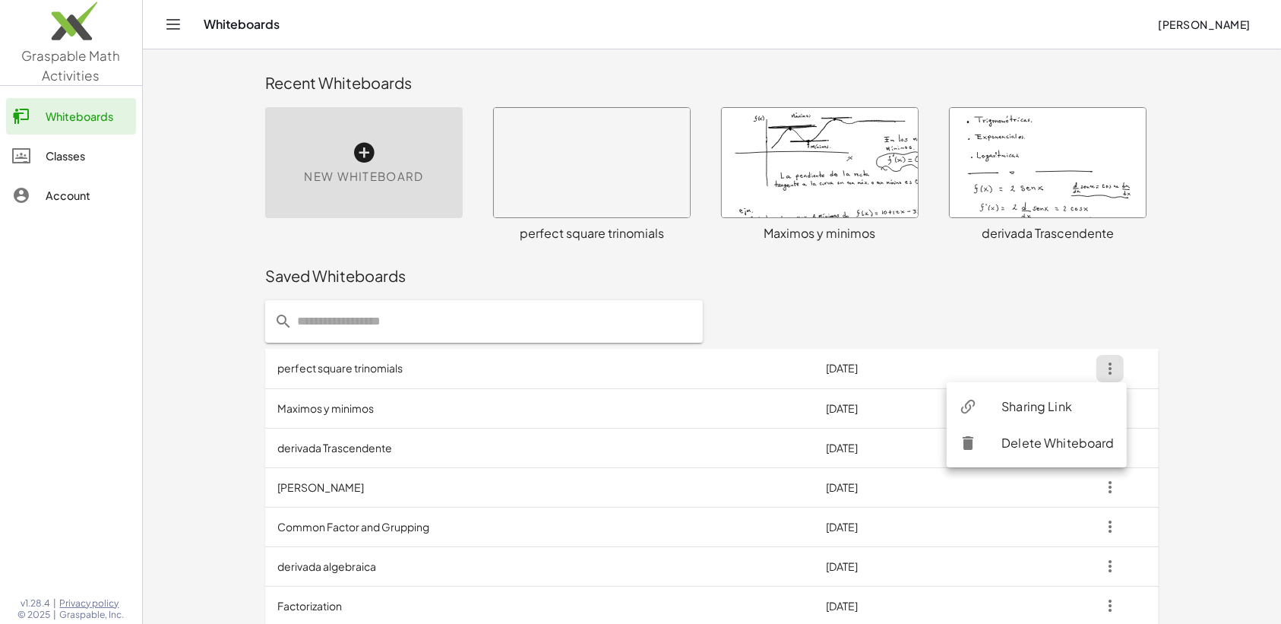
click at [1048, 400] on div "Sharing Link" at bounding box center [1057, 406] width 113 height 18
